Goal: Task Accomplishment & Management: Use online tool/utility

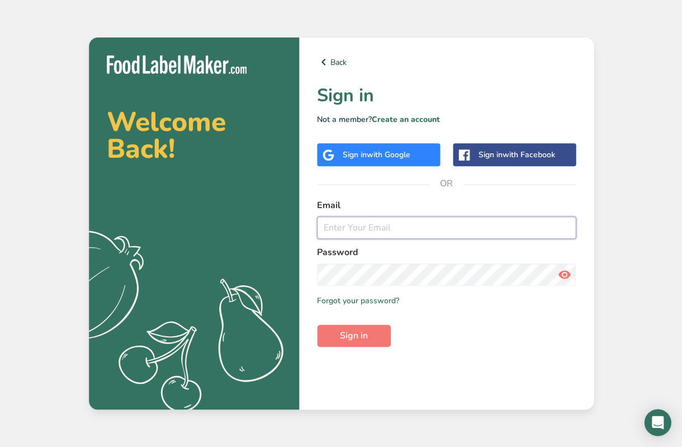
type input "[PERSON_NAME][EMAIL_ADDRESS][DOMAIN_NAME]"
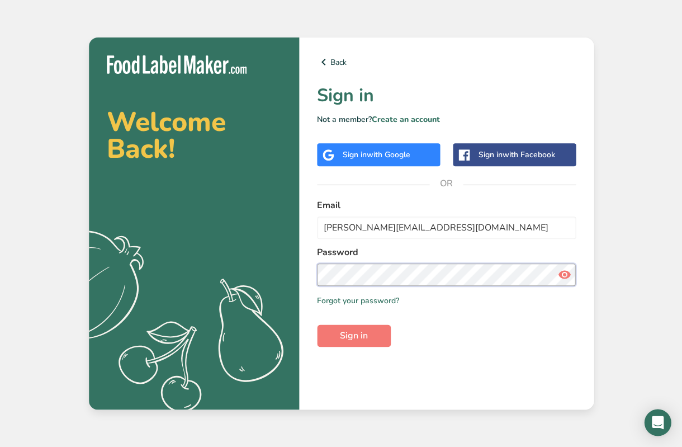
click at [353, 334] on button "Sign in" at bounding box center [354, 335] width 74 height 22
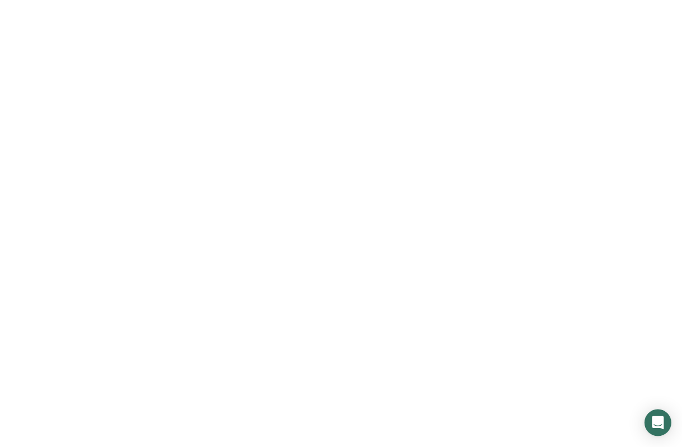
click at [377, 326] on button "Sign in" at bounding box center [354, 335] width 74 height 22
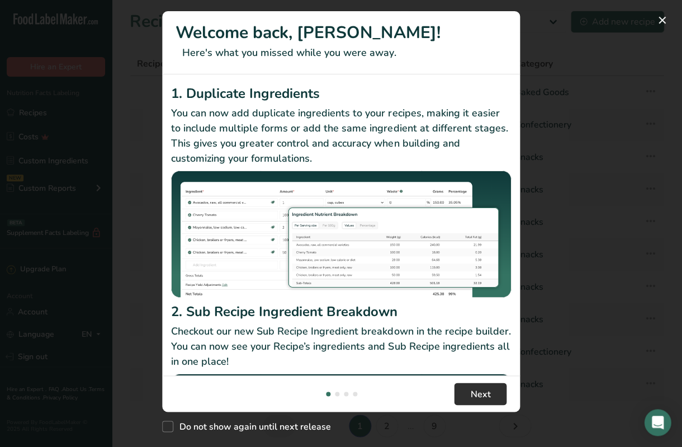
click at [486, 395] on span "Next" at bounding box center [480, 393] width 20 height 13
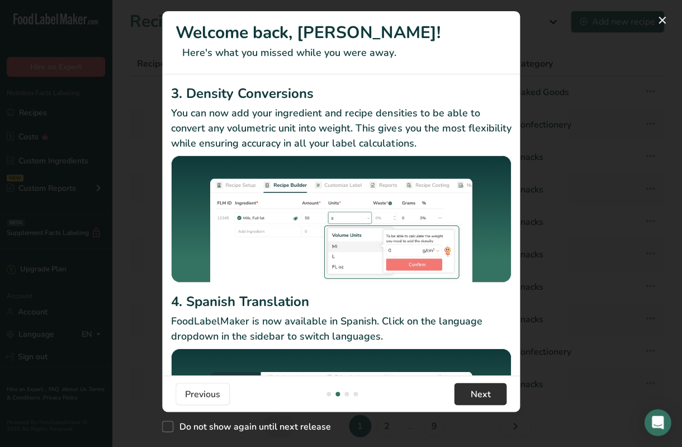
click at [486, 395] on span "Next" at bounding box center [480, 393] width 20 height 13
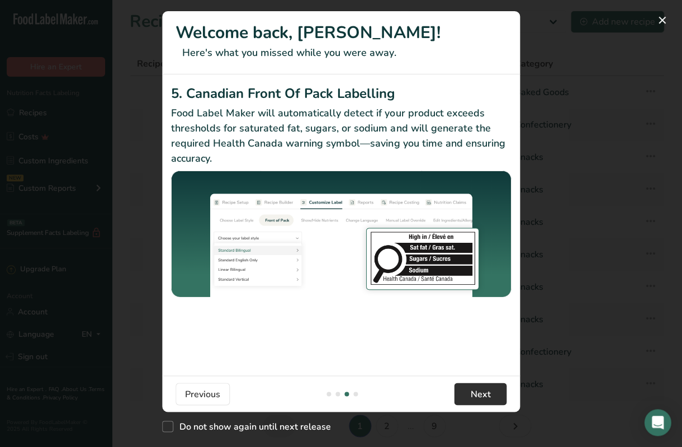
click at [486, 395] on span "Next" at bounding box center [480, 393] width 20 height 13
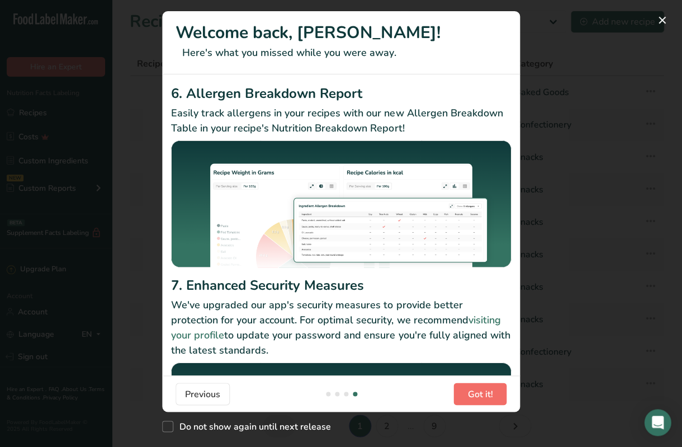
click at [486, 395] on span "Got it!" at bounding box center [479, 393] width 25 height 13
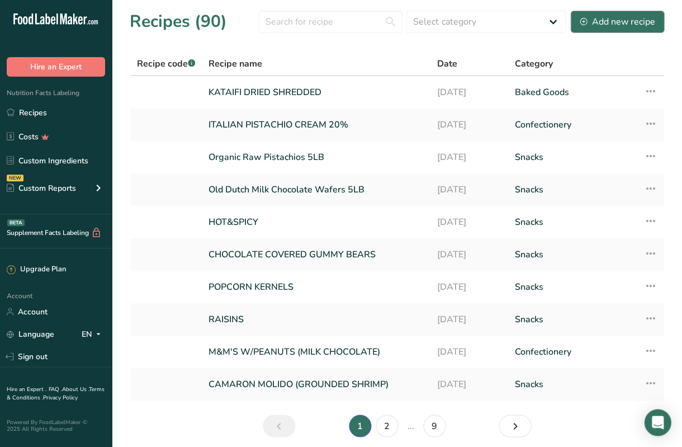
click at [608, 25] on div "Add new recipe" at bounding box center [617, 21] width 75 height 13
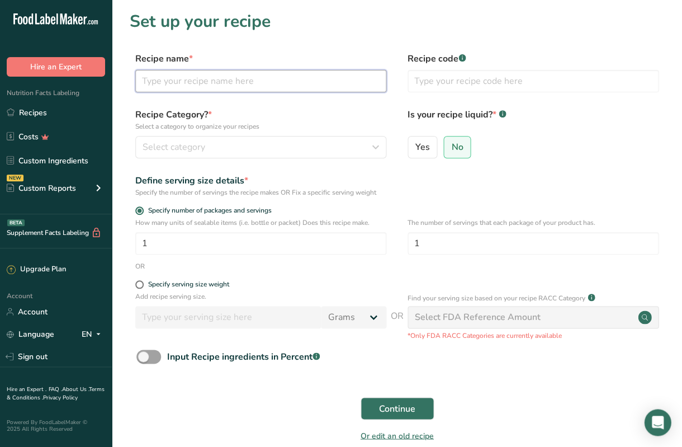
click at [372, 75] on input "text" at bounding box center [260, 81] width 251 height 22
type input "m"
type input "MIXED NUTS"
click at [221, 145] on div "Select category" at bounding box center [258, 146] width 230 height 13
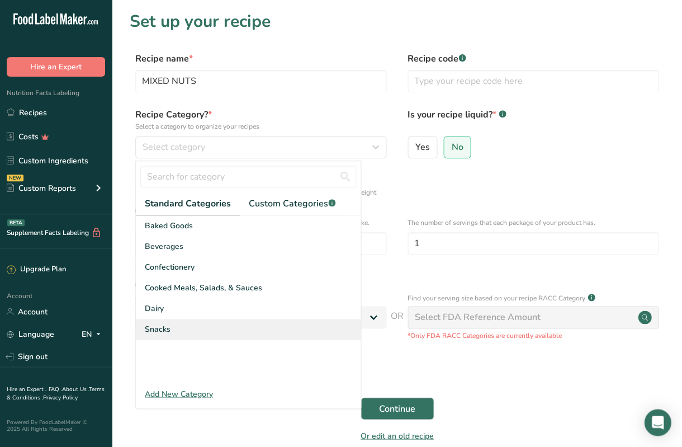
click at [174, 323] on div "Snacks" at bounding box center [248, 329] width 225 height 21
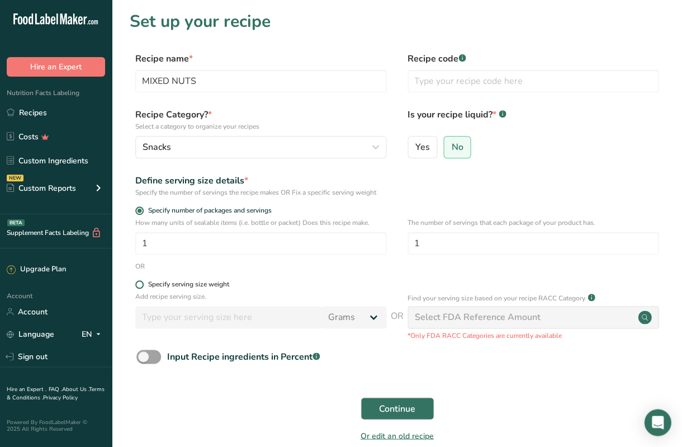
click at [141, 284] on span at bounding box center [139, 284] width 8 height 8
click at [141, 284] on input "Specify serving size weight" at bounding box center [138, 284] width 7 height 7
radio input "true"
radio input "false"
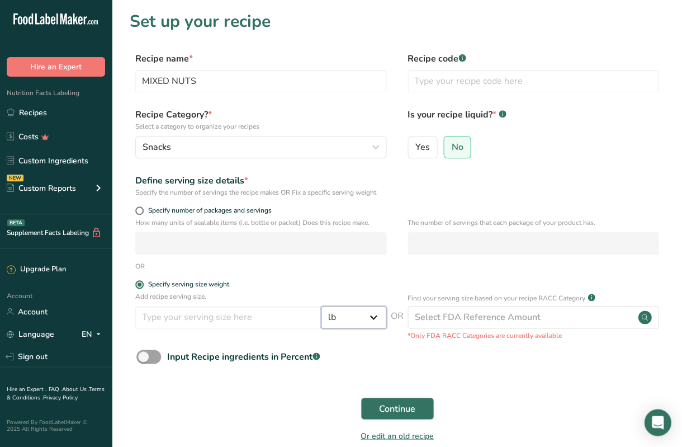
select select "5"
click at [237, 85] on input "MIXED NUTS" at bounding box center [260, 81] width 251 height 22
type input "MIXED SNACK"
click at [221, 316] on input "number" at bounding box center [228, 317] width 186 height 22
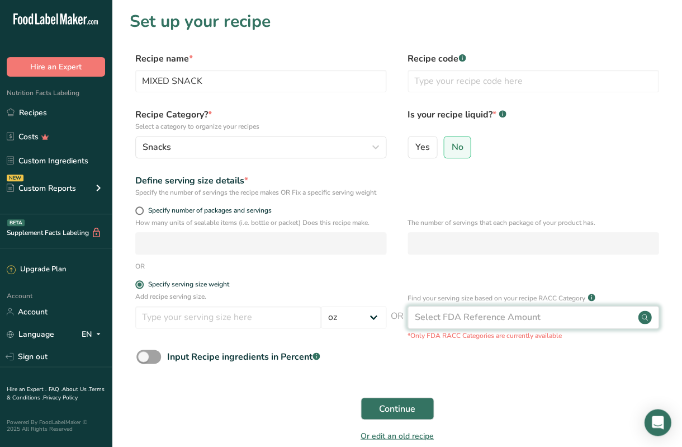
click at [456, 306] on div "Select FDA Reference Amount" at bounding box center [533, 317] width 251 height 22
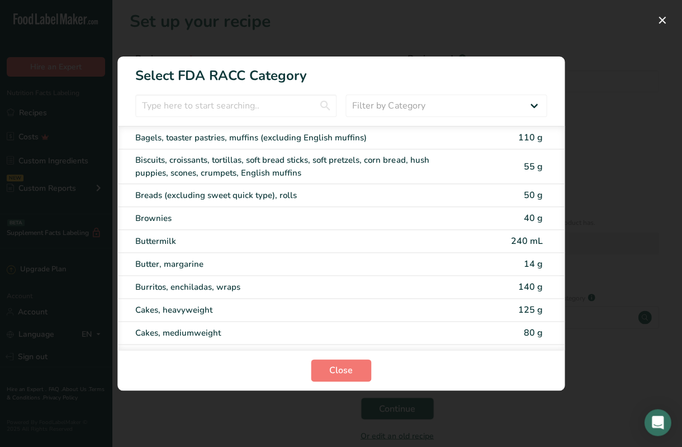
click at [573, 175] on div "RACC Category Selection Modal" at bounding box center [341, 223] width 682 height 447
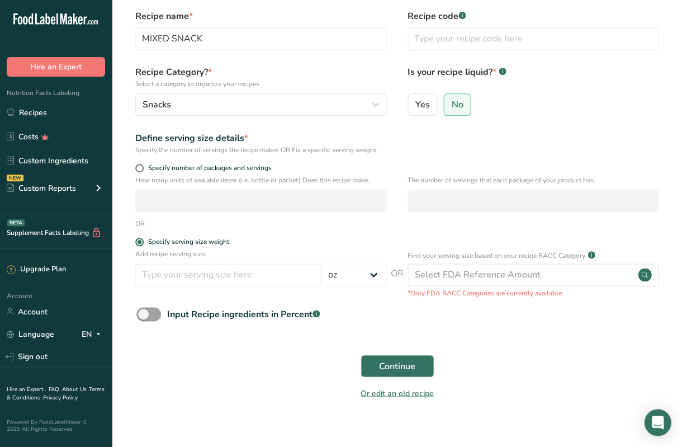
scroll to position [45, 0]
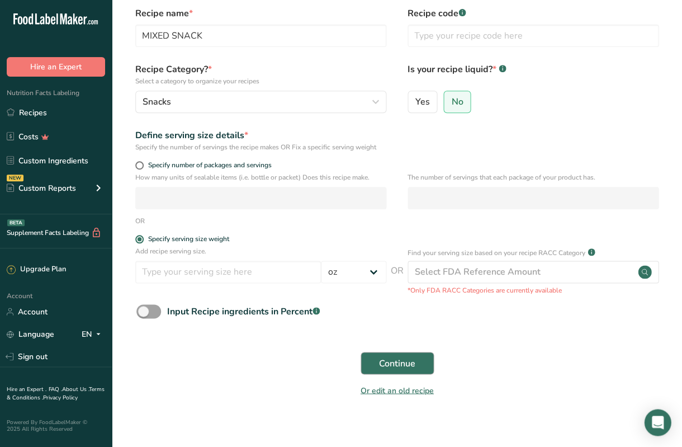
click at [394, 358] on span "Continue" at bounding box center [397, 362] width 36 height 13
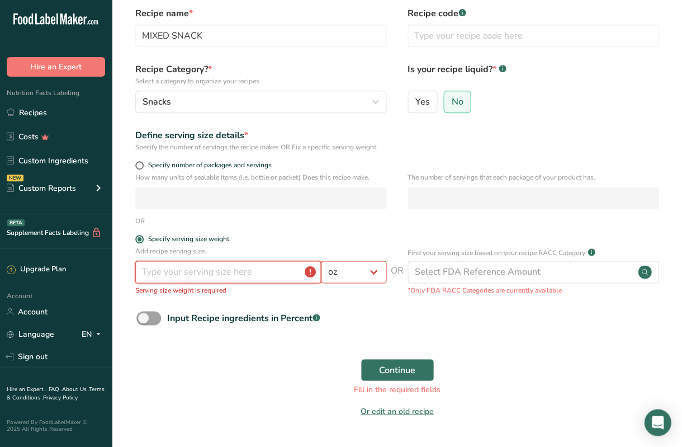
click at [258, 272] on input "number" at bounding box center [228, 272] width 186 height 22
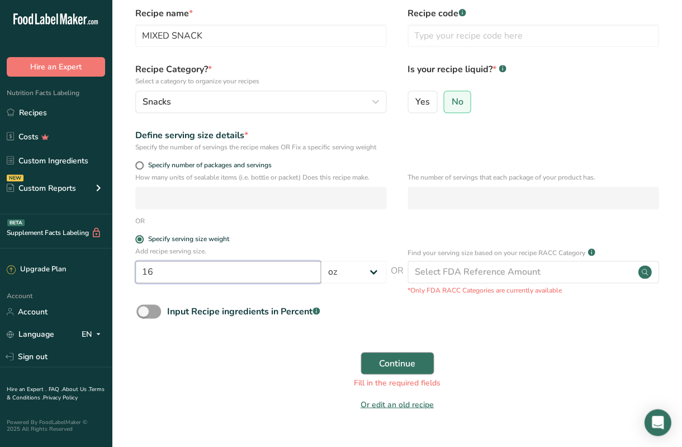
type input "16"
click at [403, 356] on span "Continue" at bounding box center [397, 362] width 36 height 13
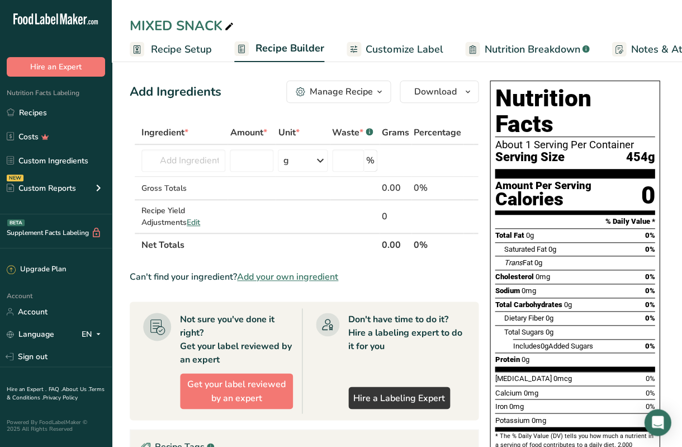
click at [402, 48] on span "Customize Label" at bounding box center [404, 49] width 77 height 15
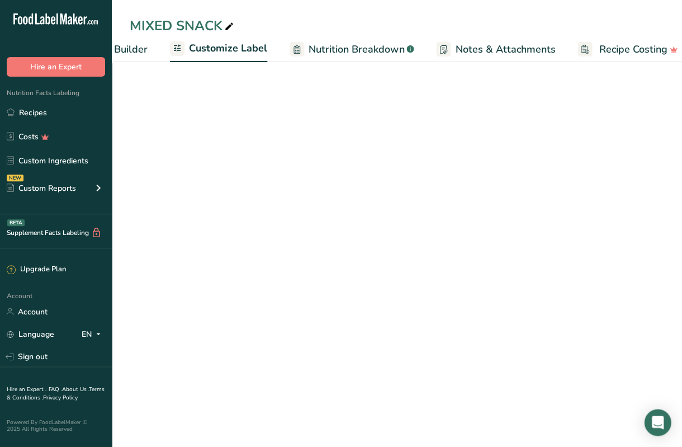
scroll to position [0, 190]
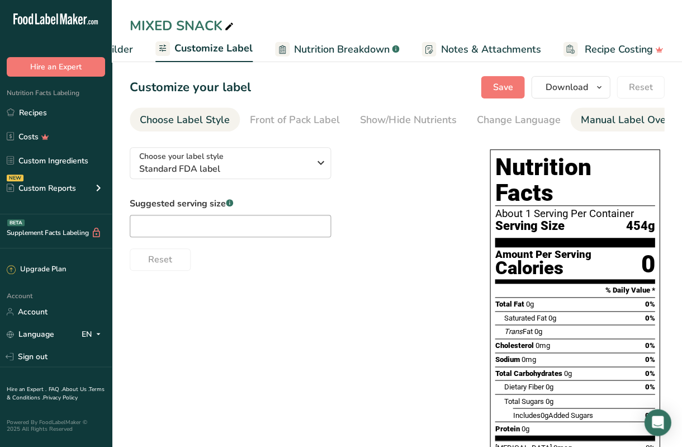
click at [583, 125] on div "Manual Label Override" at bounding box center [633, 119] width 107 height 15
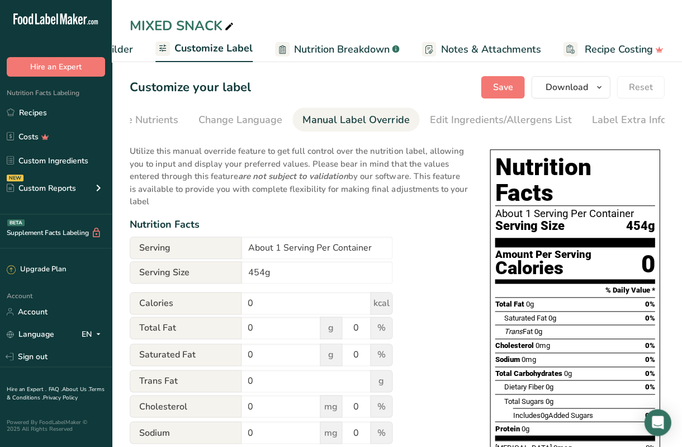
scroll to position [0, 279]
click at [285, 276] on input "454g" at bounding box center [317, 272] width 151 height 22
type input "4"
type input "20g(1/4 Cup)"
click at [281, 248] on input "About 1 Serving Per Container" at bounding box center [317, 248] width 151 height 22
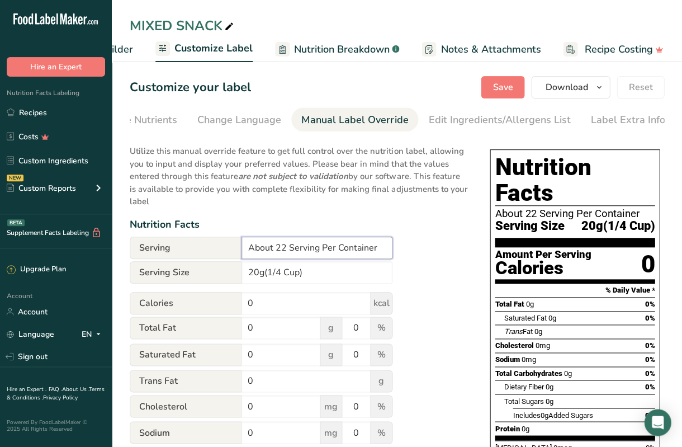
click at [379, 252] on input "About 22 Serving Per Container" at bounding box center [317, 248] width 151 height 22
type input "About 22 Serving Per Package"
click at [279, 301] on input "0" at bounding box center [306, 303] width 129 height 22
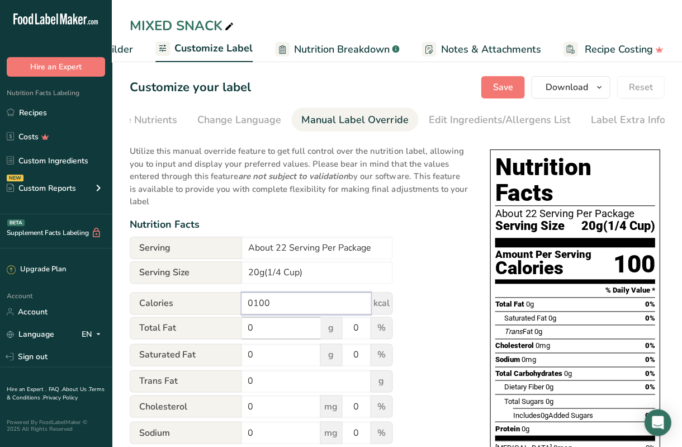
type input "0100"
click at [276, 332] on input "0" at bounding box center [281, 327] width 79 height 22
click at [268, 358] on input "0" at bounding box center [281, 354] width 79 height 22
type input "01.5"
click at [356, 360] on input "0" at bounding box center [356, 354] width 28 height 22
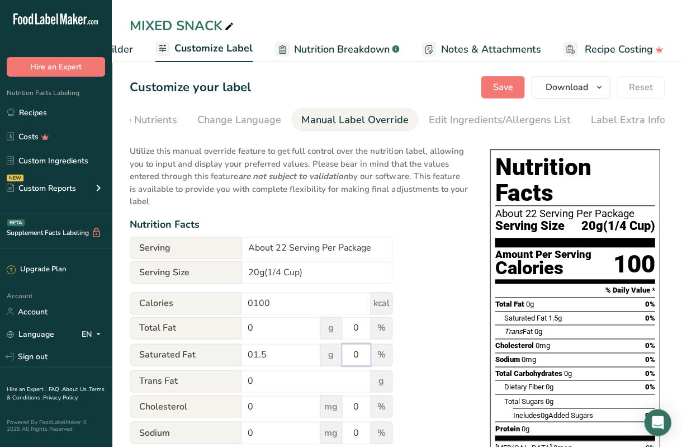
type input "8"
click at [307, 381] on input "0" at bounding box center [306, 381] width 129 height 22
click at [277, 324] on input "0" at bounding box center [281, 327] width 79 height 22
type input "03"
click at [352, 328] on input "0" at bounding box center [356, 327] width 28 height 22
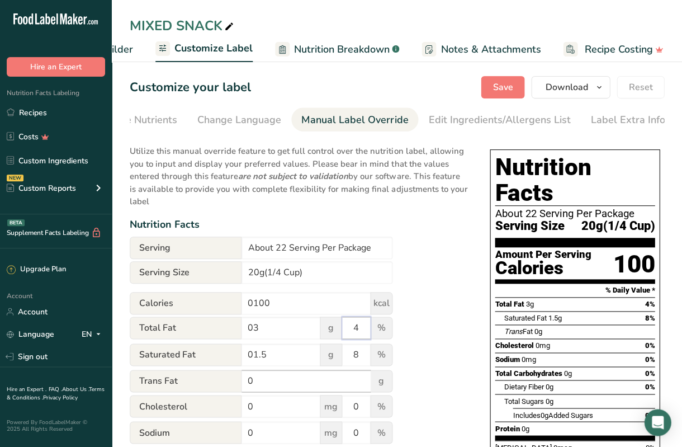
type input "4"
click at [287, 385] on input "0" at bounding box center [306, 381] width 129 height 22
click at [286, 403] on input "0" at bounding box center [281, 406] width 79 height 22
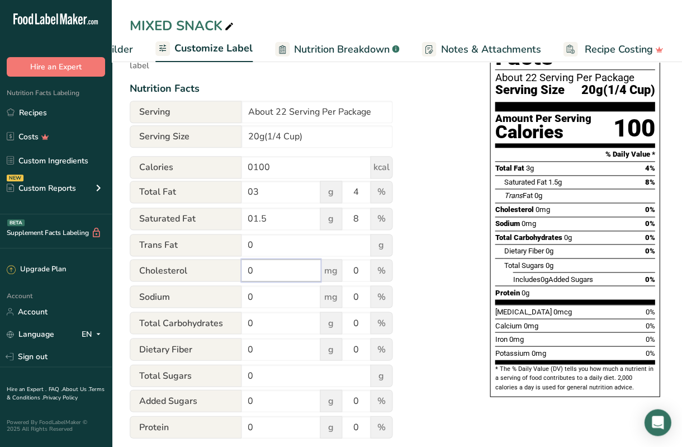
scroll to position [139, 0]
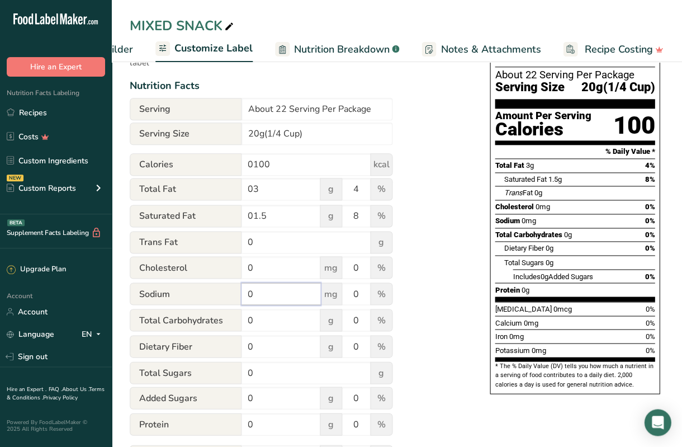
click at [263, 299] on input "0" at bounding box center [281, 293] width 79 height 22
type input "0180"
click at [356, 299] on input "0" at bounding box center [356, 293] width 28 height 22
type input "8"
click at [301, 315] on input "0" at bounding box center [281, 320] width 79 height 22
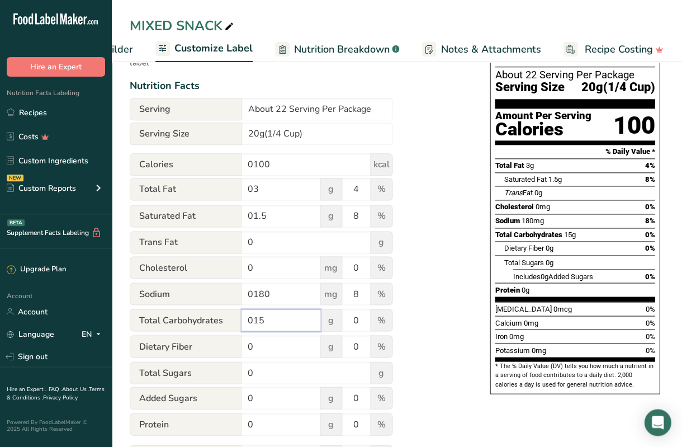
type input "015"
type input "5"
type input "2"
type input "7"
type input "2"
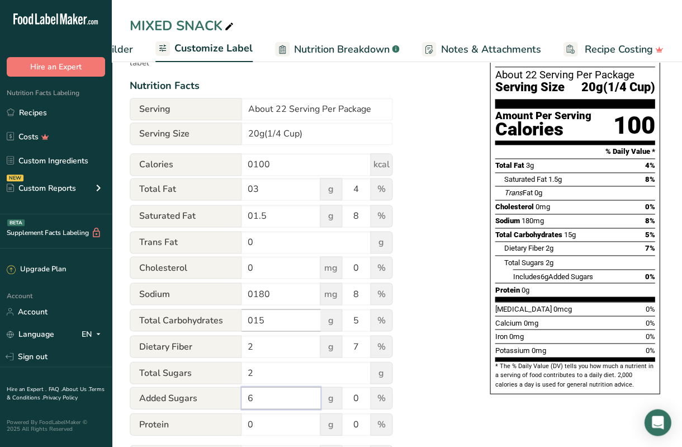
type input "6"
type input "12"
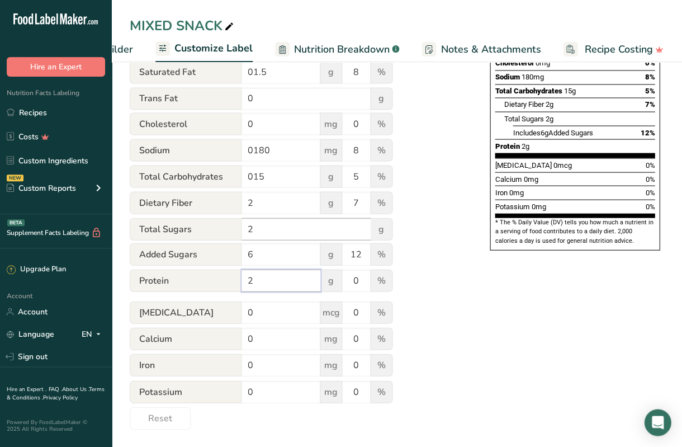
scroll to position [283, 0]
type input "2"
click at [270, 361] on input "0" at bounding box center [281, 364] width 79 height 22
type input "0.7"
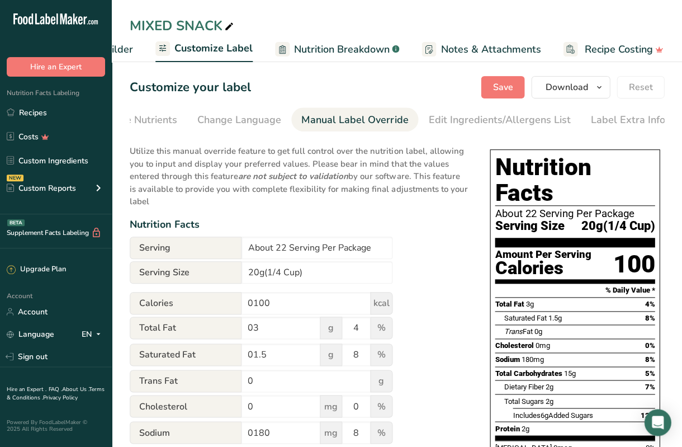
scroll to position [0, 0]
type input "4"
click at [503, 86] on span "Save" at bounding box center [503, 87] width 20 height 13
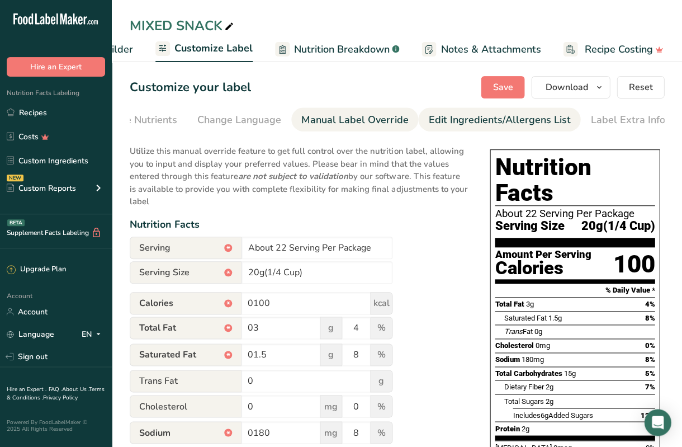
click at [559, 125] on div "Edit Ingredients/Allergens List" at bounding box center [499, 119] width 142 height 15
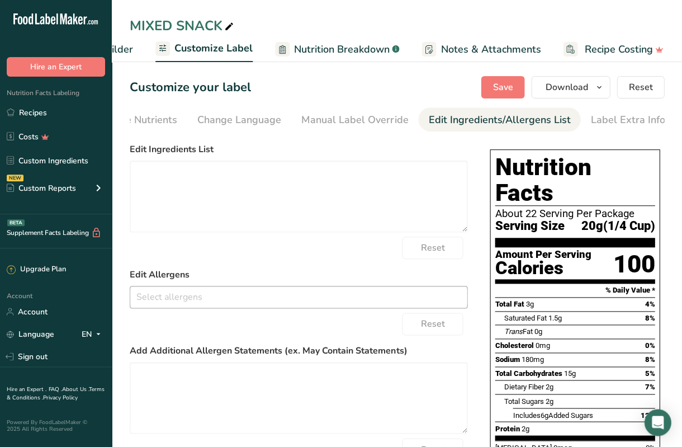
click at [284, 291] on input "text" at bounding box center [298, 296] width 337 height 17
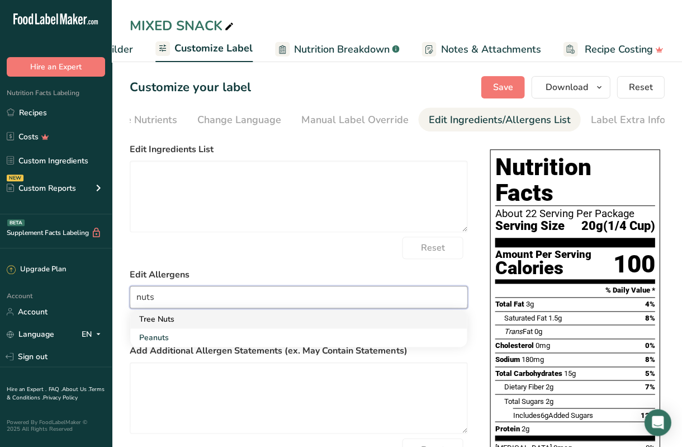
type input "nuts"
click at [246, 326] on link "Tree Nuts" at bounding box center [298, 319] width 337 height 18
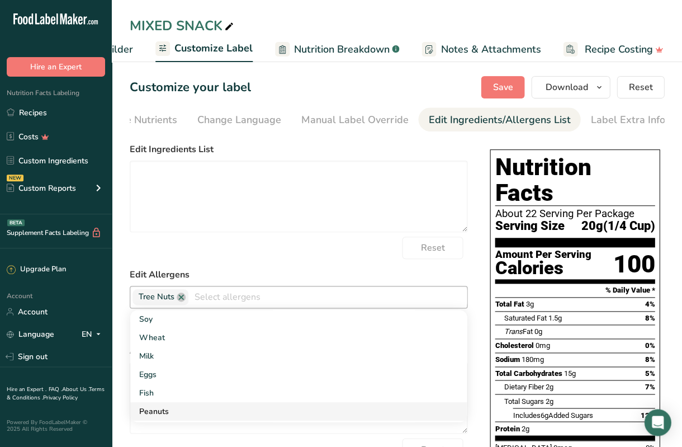
click at [186, 406] on link "Peanuts" at bounding box center [298, 411] width 337 height 18
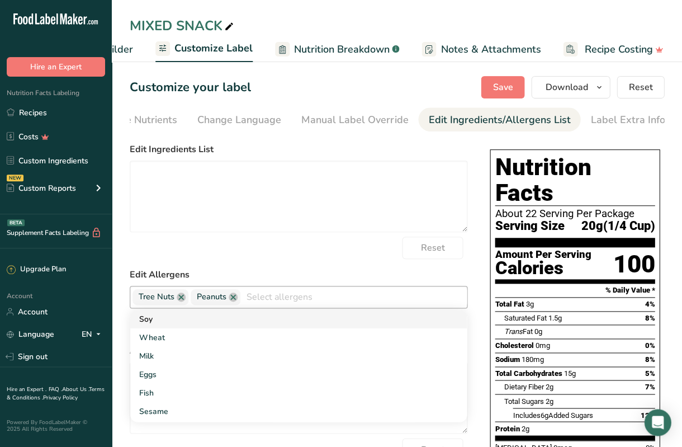
click at [221, 328] on link "Soy" at bounding box center [298, 319] width 337 height 18
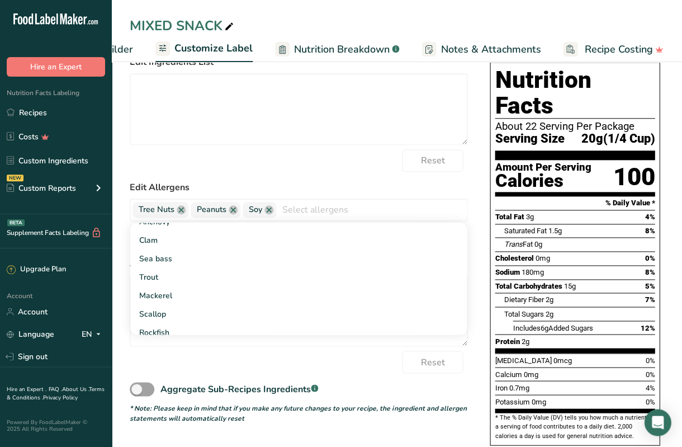
scroll to position [87, 0]
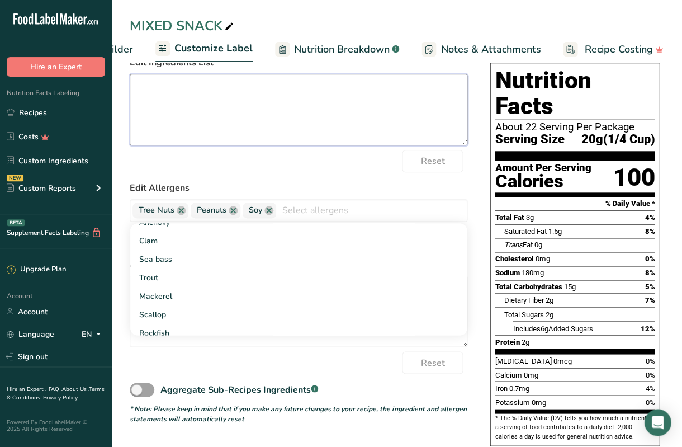
click at [278, 125] on textarea at bounding box center [299, 110] width 338 height 72
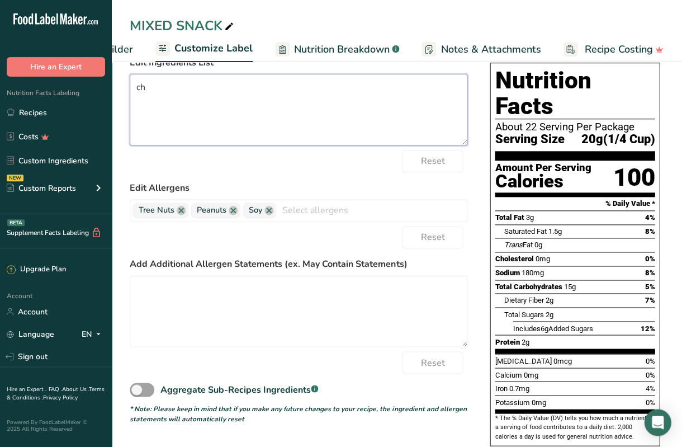
type textarea "c"
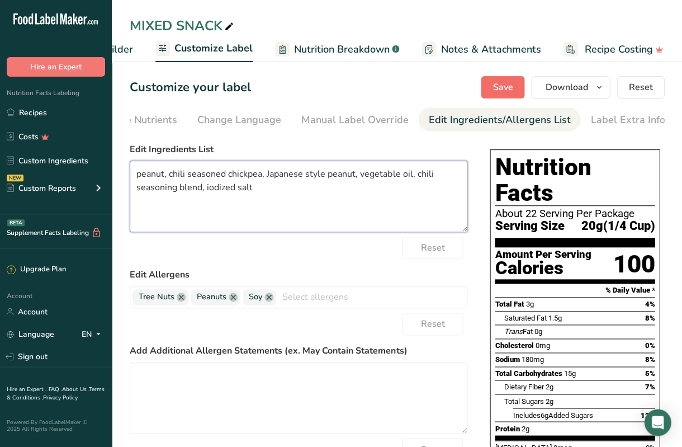
scroll to position [0, 0]
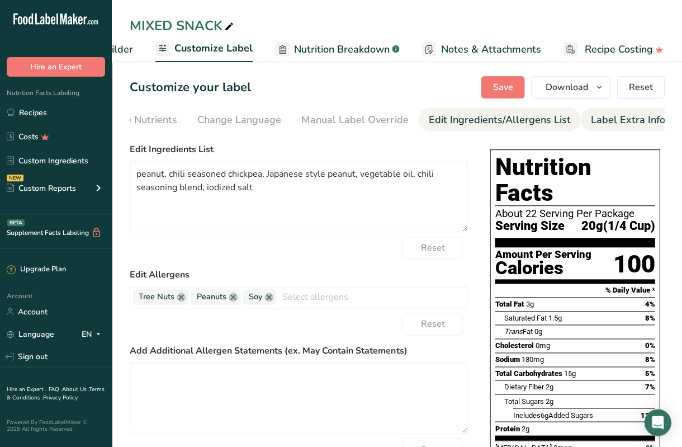
click at [599, 111] on link "Label Extra Info" at bounding box center [627, 119] width 74 height 25
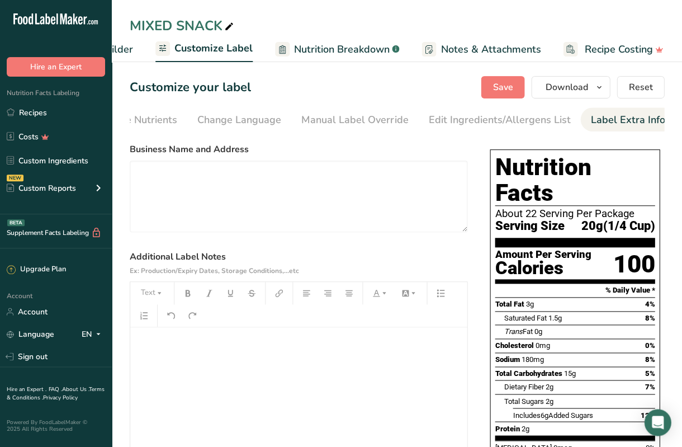
click at [316, 384] on div "﻿" at bounding box center [298, 397] width 337 height 140
click at [329, 283] on div at bounding box center [327, 293] width 21 height 22
click at [347, 294] on icon "button" at bounding box center [349, 293] width 8 height 8
click at [350, 295] on icon "button" at bounding box center [349, 293] width 8 height 8
click at [522, 84] on button "Save" at bounding box center [503, 87] width 44 height 22
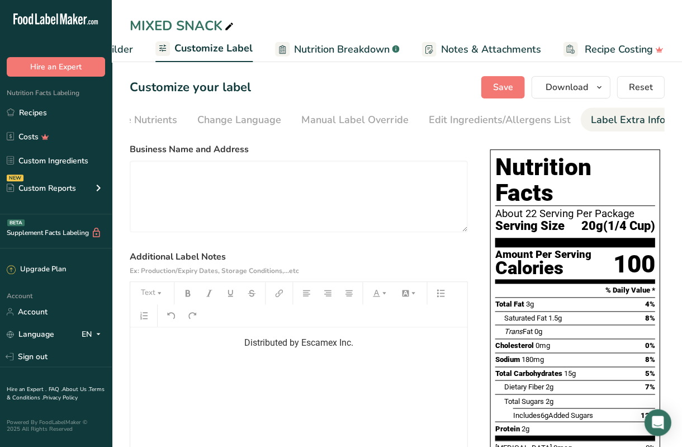
click at [473, 102] on section "Customize your label Save Download Choose what to show on your downloaded label…" at bounding box center [397, 342] width 570 height 568
click at [470, 118] on div "Edit Ingredients/Allergens List" at bounding box center [499, 119] width 142 height 15
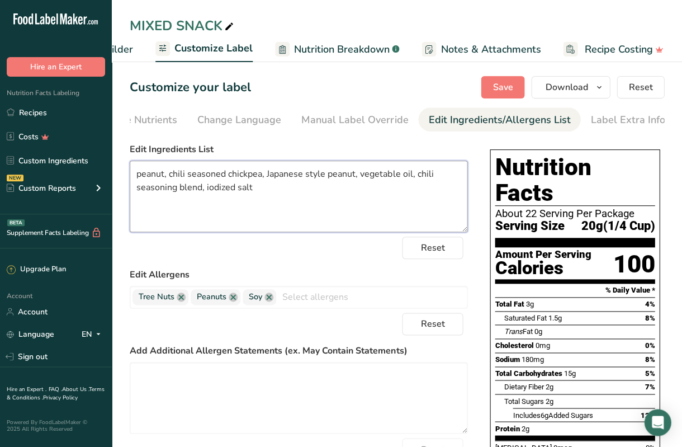
click at [361, 177] on textarea "peanut, chili seasoned chickpea, Japanese style peanut, vegetable oil, chili se…" at bounding box center [299, 196] width 338 height 72
click at [266, 186] on textarea "peanut, chili seasoned chickpea, Japanese style peanut, vegetable oil, chili se…" at bounding box center [299, 196] width 338 height 72
click at [164, 175] on textarea "peanut, chili seasoned chickpea, Japanese style peanut, vegetable oil, chili se…" at bounding box center [299, 196] width 338 height 72
click at [268, 177] on textarea "peanuts, chili seasoned chickpea, Japanese style peanut, vegetable oil, chili s…" at bounding box center [299, 196] width 338 height 72
click at [329, 190] on textarea "peanuts, chili seasoned chickpea, Spanish Style peanut, Japanese style peanut, …" at bounding box center [299, 196] width 338 height 72
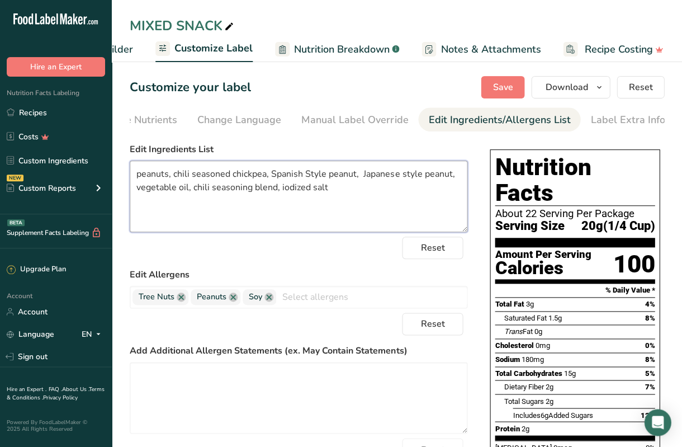
click at [358, 172] on textarea "peanuts, chili seasoned chickpea, Spanish Style peanut, Japanese style peanut, …" at bounding box center [299, 196] width 338 height 72
click at [388, 190] on textarea "peanuts, chili seasoned chickpea, Spanish Style peanut, broad bean, Japanese st…" at bounding box center [299, 196] width 338 height 72
click at [188, 188] on textarea "peanuts, chili seasoned chickpea, Spanish Style peanut, broad bean, Japanese st…" at bounding box center [299, 196] width 338 height 72
click at [306, 187] on textarea "peanuts, chili seasoned chickpea, Spanish Style peanut, broad bean, Japanese st…" at bounding box center [299, 196] width 338 height 72
type textarea "peanuts, chili seasoned chickpea, Spanish Style peanut, broad bean, Japanese st…"
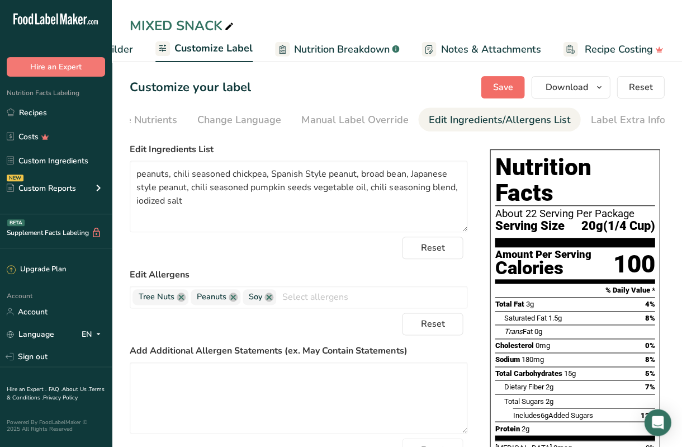
click at [510, 86] on span "Save" at bounding box center [503, 87] width 20 height 13
click at [601, 84] on icon "button" at bounding box center [598, 88] width 9 height 14
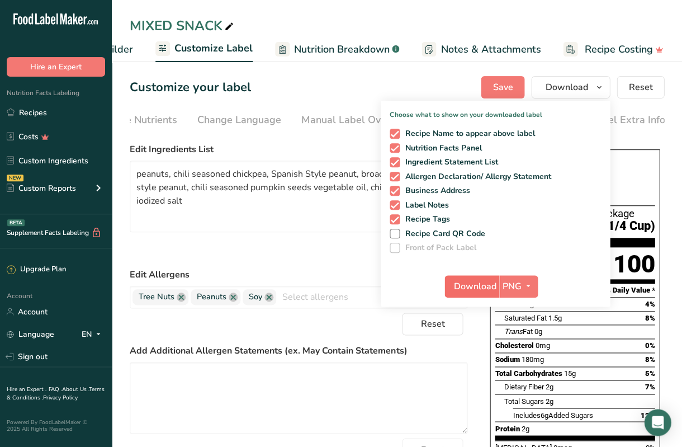
click at [484, 281] on span "Download" at bounding box center [475, 286] width 42 height 13
click at [488, 9] on div "MIXED SNACK Recipe Setup Recipe Builder Customize Label Nutrition Breakdown .a-…" at bounding box center [397, 31] width 570 height 62
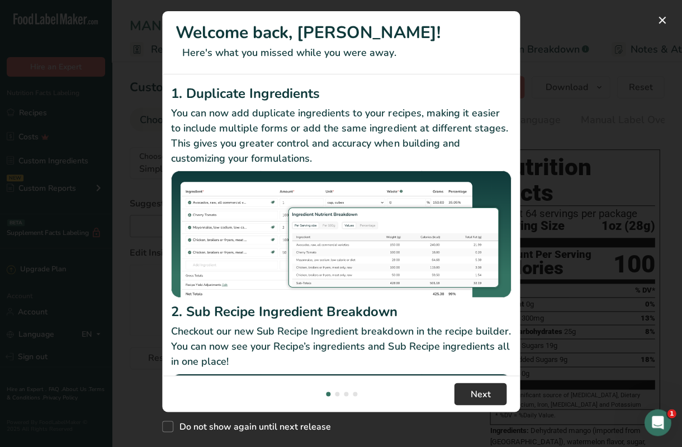
click at [481, 393] on span "Next" at bounding box center [480, 393] width 20 height 13
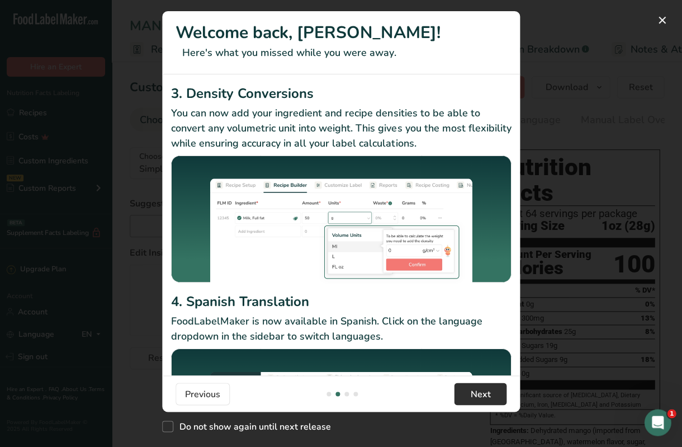
click at [481, 393] on span "Next" at bounding box center [480, 393] width 20 height 13
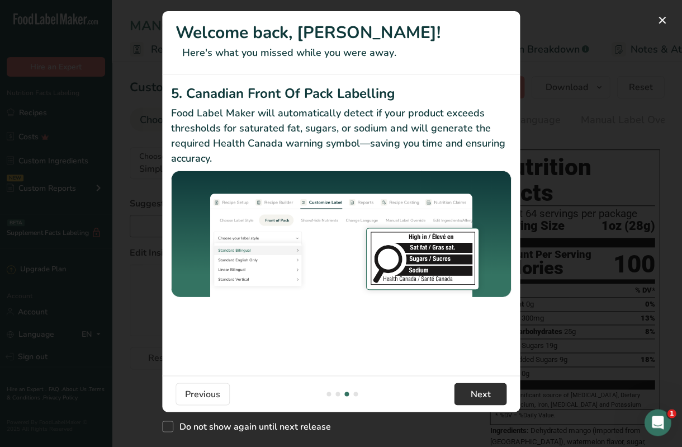
click at [481, 393] on span "Next" at bounding box center [480, 393] width 20 height 13
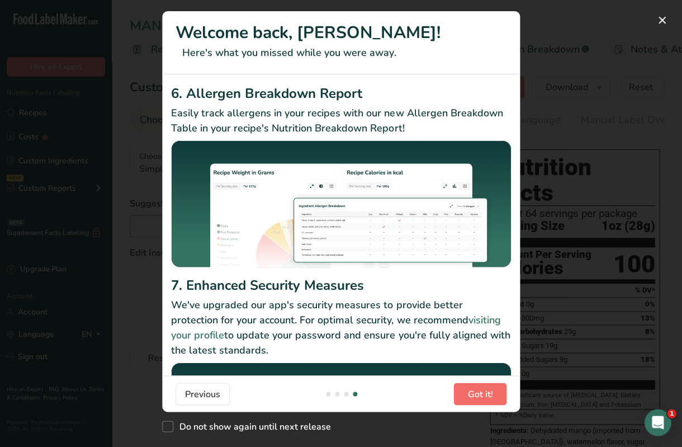
click at [481, 393] on span "Got it!" at bounding box center [479, 393] width 25 height 13
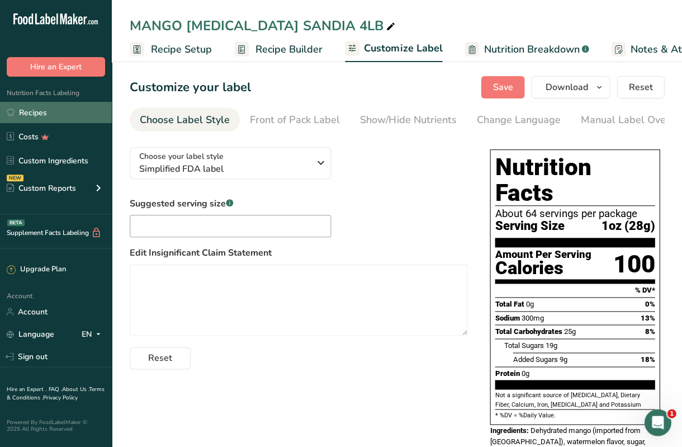
click at [68, 106] on link "Recipes" at bounding box center [56, 112] width 112 height 21
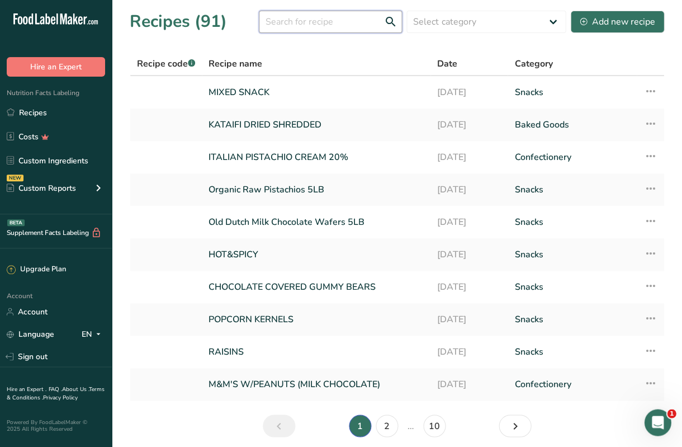
click at [331, 22] on input "text" at bounding box center [330, 22] width 143 height 22
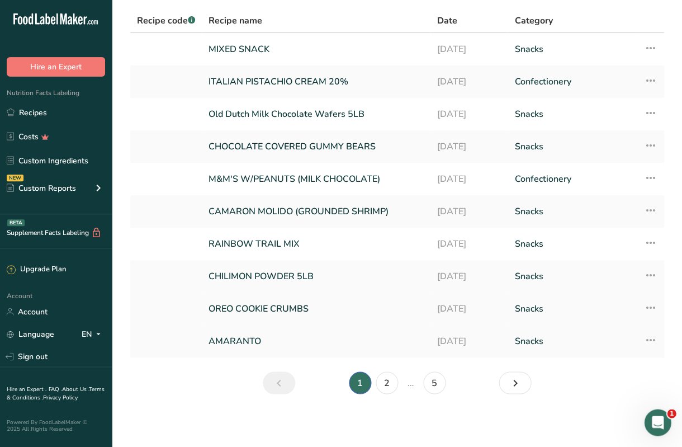
scroll to position [42, 0]
click at [386, 384] on link "2" at bounding box center [387, 383] width 22 height 22
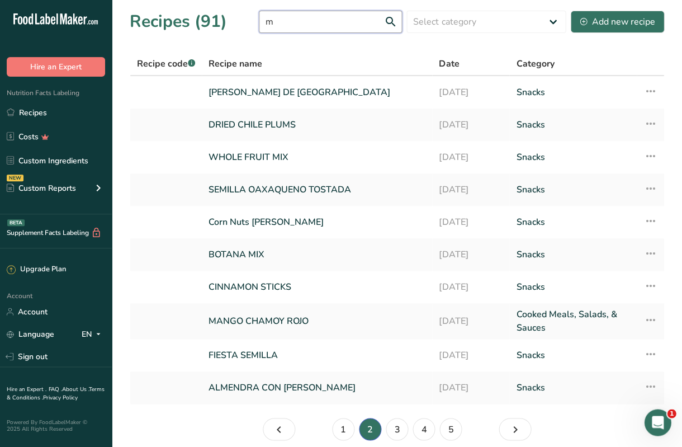
click at [339, 23] on input "m" at bounding box center [330, 22] width 143 height 22
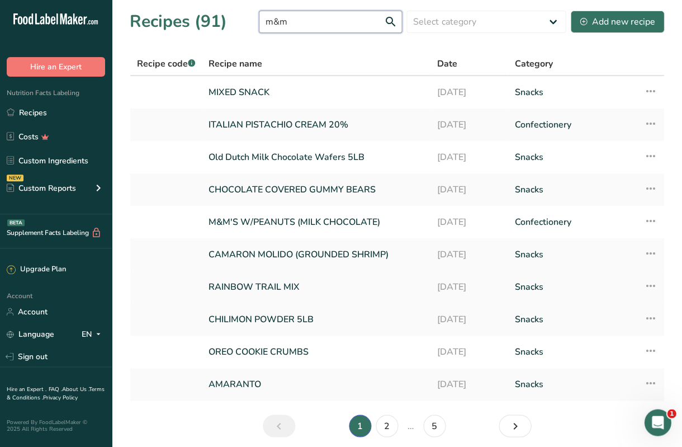
scroll to position [12, 0]
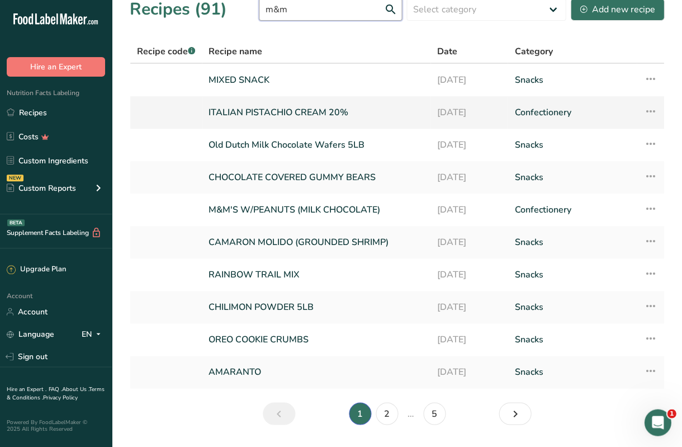
type input "m&m"
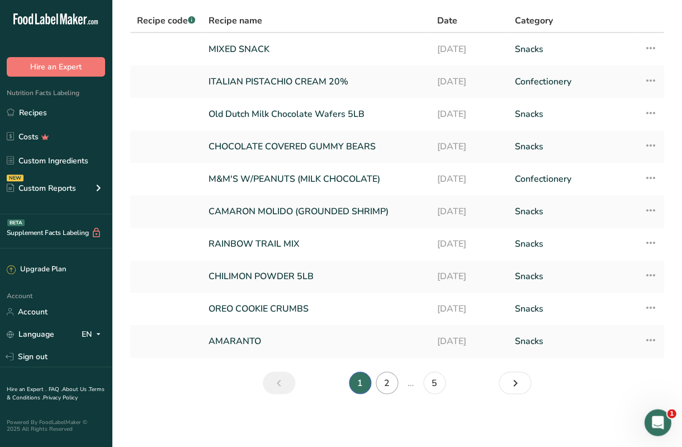
scroll to position [42, 0]
click at [383, 380] on link "2" at bounding box center [387, 383] width 22 height 22
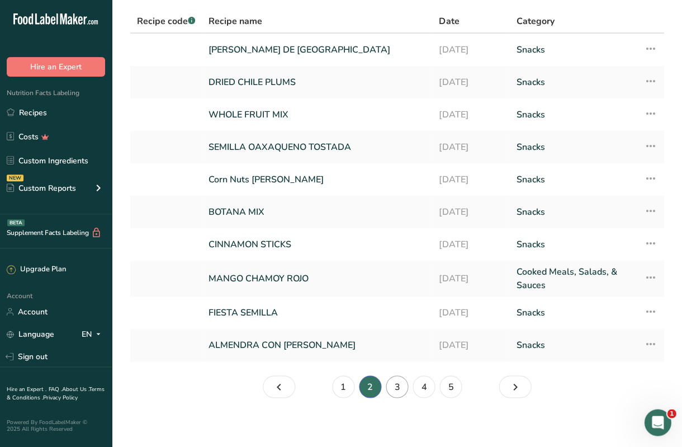
click at [393, 381] on link "3" at bounding box center [397, 386] width 22 height 22
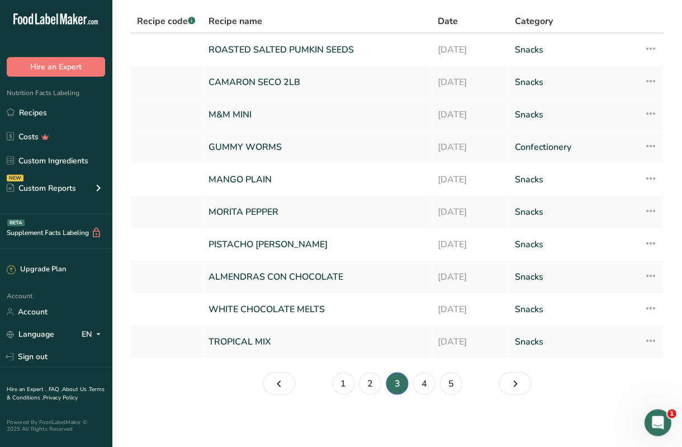
click at [261, 115] on link "M&M MINI" at bounding box center [316, 114] width 215 height 23
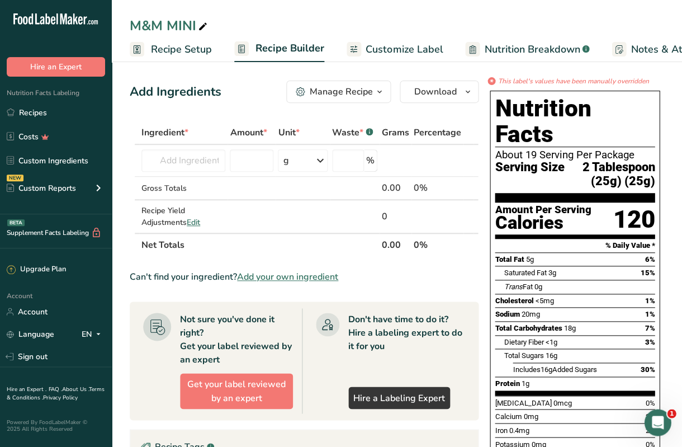
click at [196, 23] on span at bounding box center [202, 26] width 13 height 13
type input "M&M'S"
click at [391, 48] on span "Customize Label" at bounding box center [404, 49] width 77 height 15
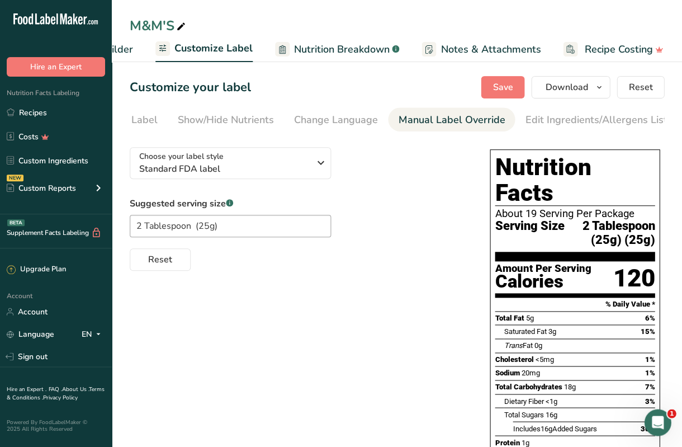
scroll to position [0, 221]
click at [440, 120] on div "Manual Label Override" at bounding box center [413, 119] width 107 height 15
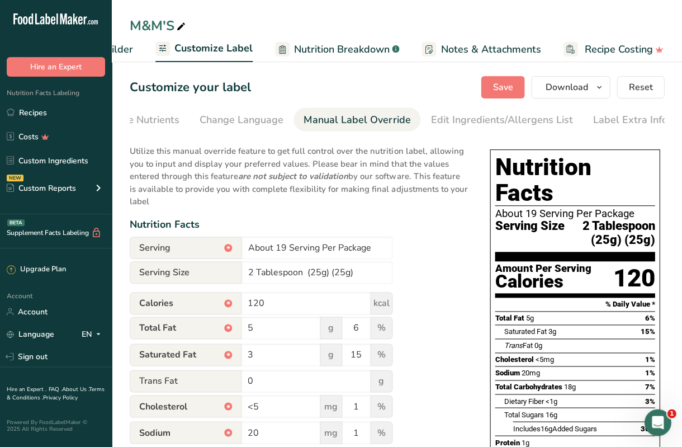
scroll to position [0, 279]
click at [358, 277] on input "2 Tablespoon (25g) (25g)" at bounding box center [317, 272] width 151 height 22
click at [305, 272] on input "2 Tablespoon (25g)" at bounding box center [317, 272] width 151 height 22
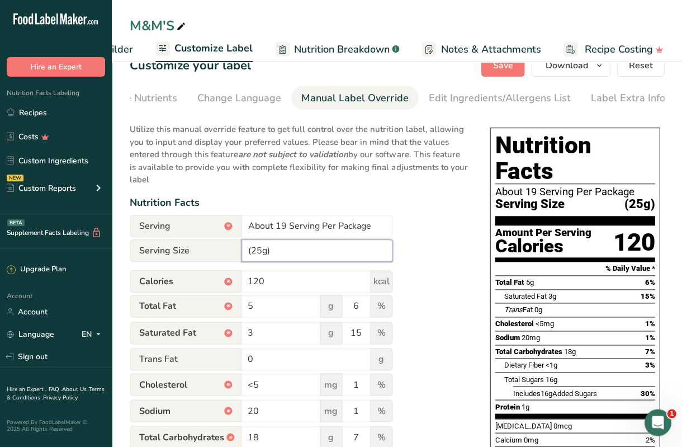
scroll to position [27, 0]
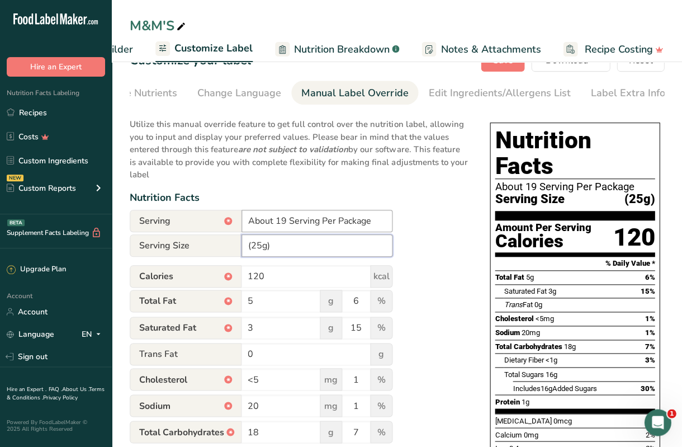
type input "(25g)"
click at [286, 220] on input "About 19 Serving Per Package" at bounding box center [317, 221] width 151 height 22
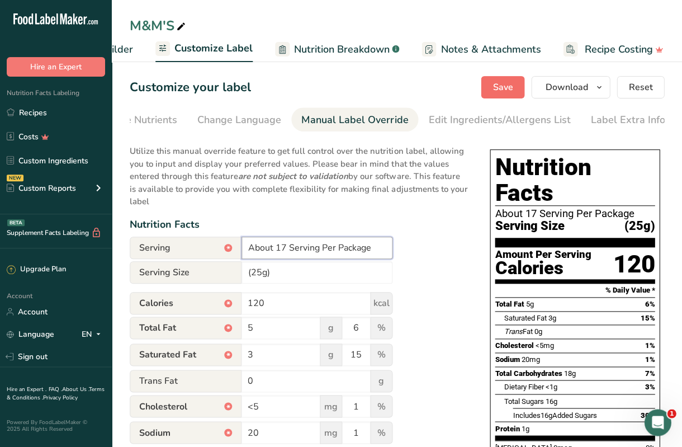
scroll to position [0, 0]
type input "About 17 Serving Per Package"
click at [499, 89] on span "Save" at bounding box center [503, 87] width 20 height 13
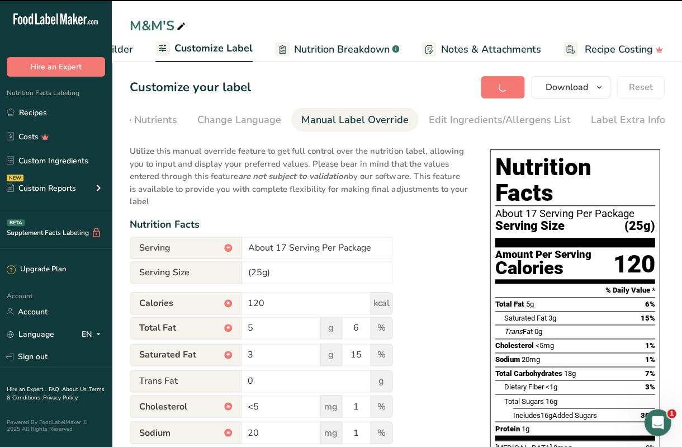
type input "(25g)"
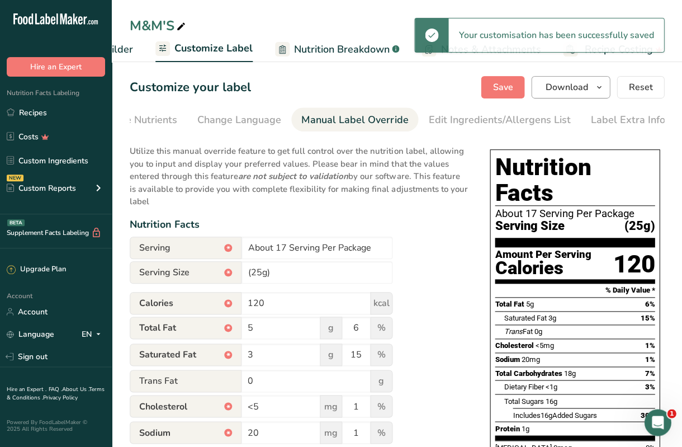
click at [580, 96] on button "Download" at bounding box center [570, 87] width 79 height 22
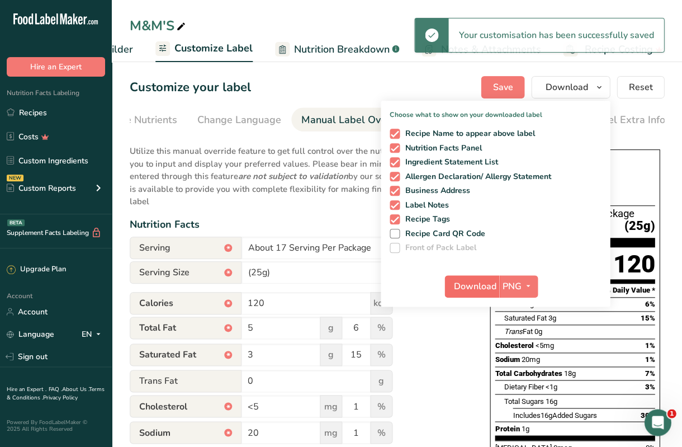
click at [486, 289] on span "Download" at bounding box center [475, 286] width 42 height 13
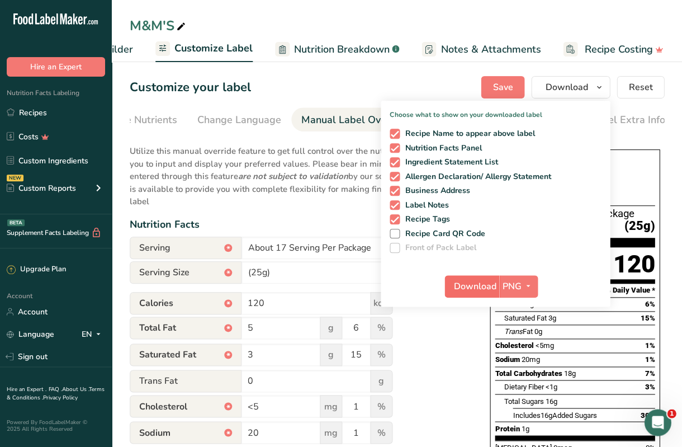
click at [483, 280] on span "Download" at bounding box center [475, 286] width 42 height 13
